Goal: Complete application form

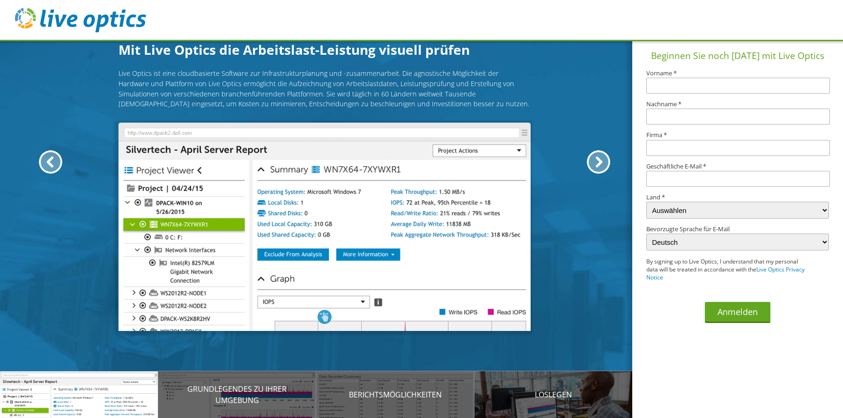
click at [710, 91] on input "text" at bounding box center [738, 86] width 184 height 16
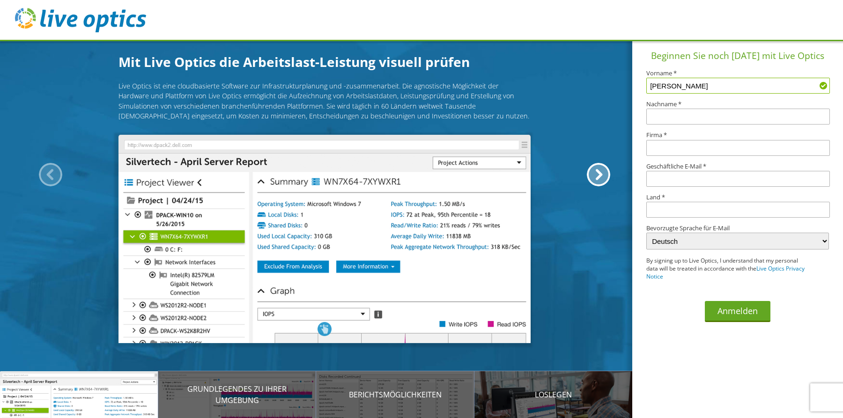
type input "Michael"
type input "Frei"
click at [774, 151] on input "Davos Klosters Bergbahnen Ag" at bounding box center [738, 148] width 184 height 16
type input "Davos Klosters Bergbahnen AG"
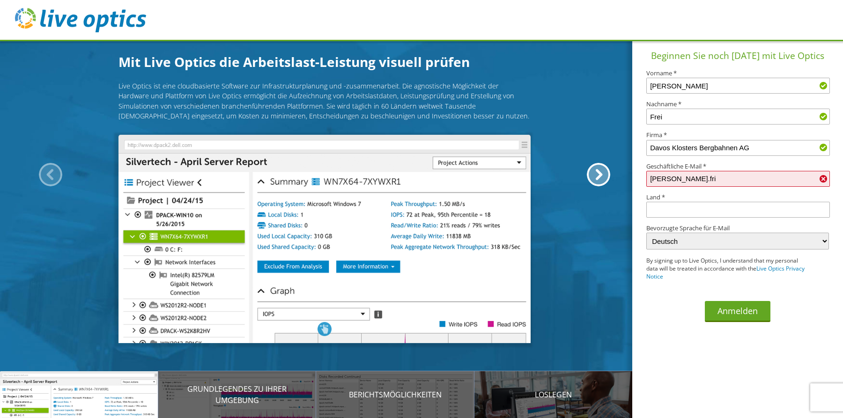
click at [705, 301] on button "Anmelden" at bounding box center [738, 311] width 66 height 21
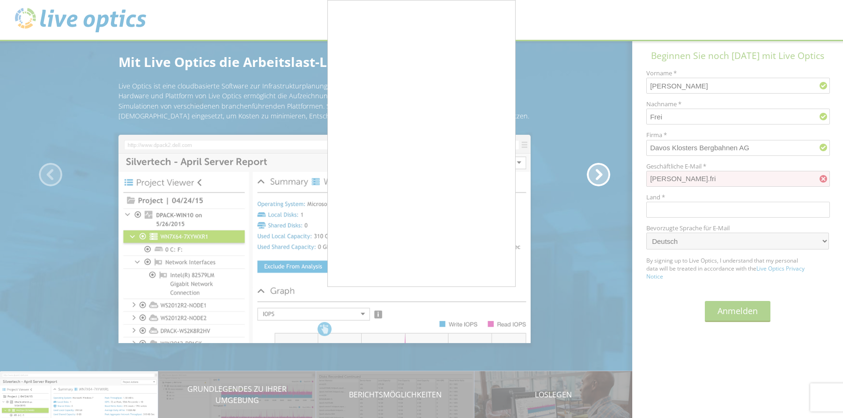
click at [718, 206] on div at bounding box center [421, 209] width 843 height 418
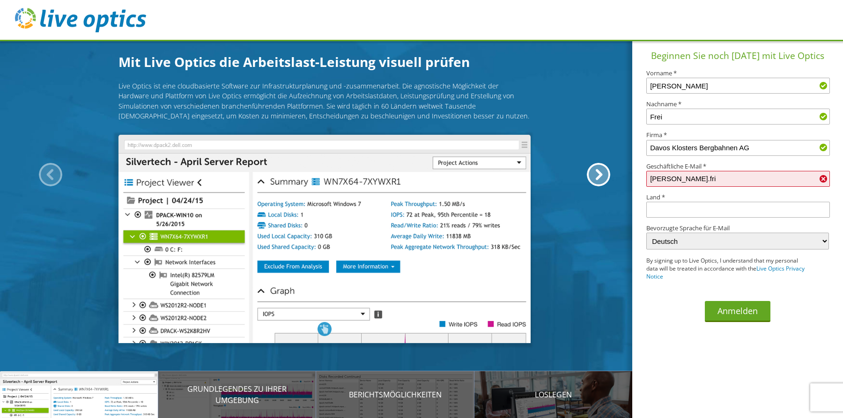
click at [706, 184] on input "michael.fri" at bounding box center [738, 179] width 184 height 16
type input "michael.frei@davosklosters.ch"
click at [719, 209] on input "text" at bounding box center [738, 210] width 184 height 16
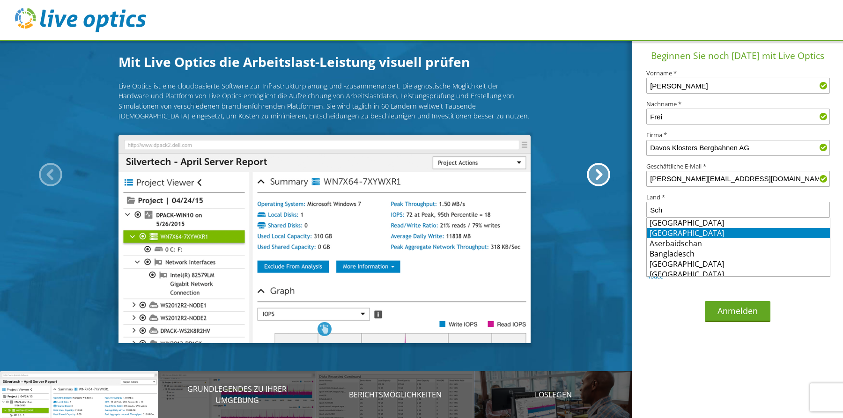
click at [715, 232] on li "Schweiz" at bounding box center [738, 233] width 183 height 10
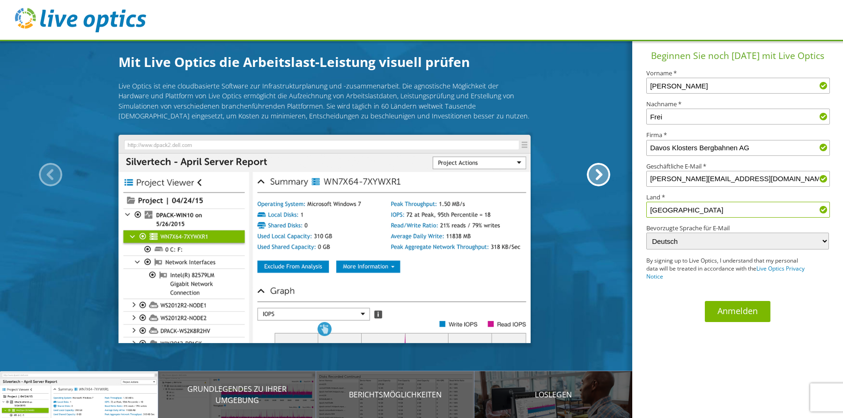
type input "Schweiz"
click at [723, 312] on button "Anmelden" at bounding box center [738, 311] width 66 height 21
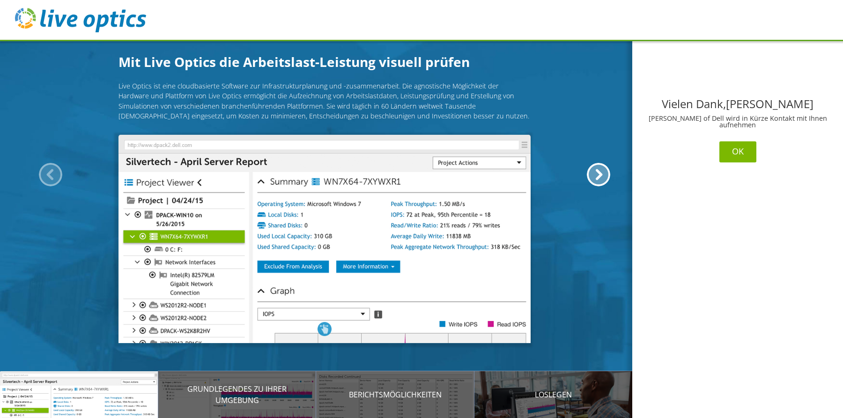
click at [738, 151] on button "OK" at bounding box center [737, 151] width 37 height 21
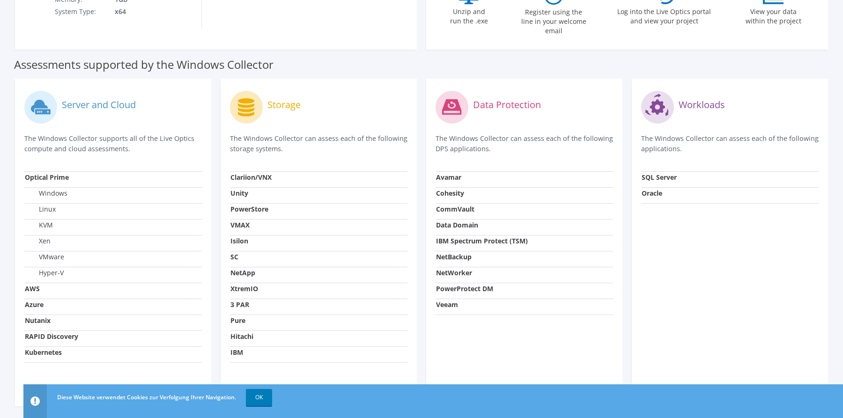
scroll to position [277, 0]
